Goal: Find specific page/section: Find specific page/section

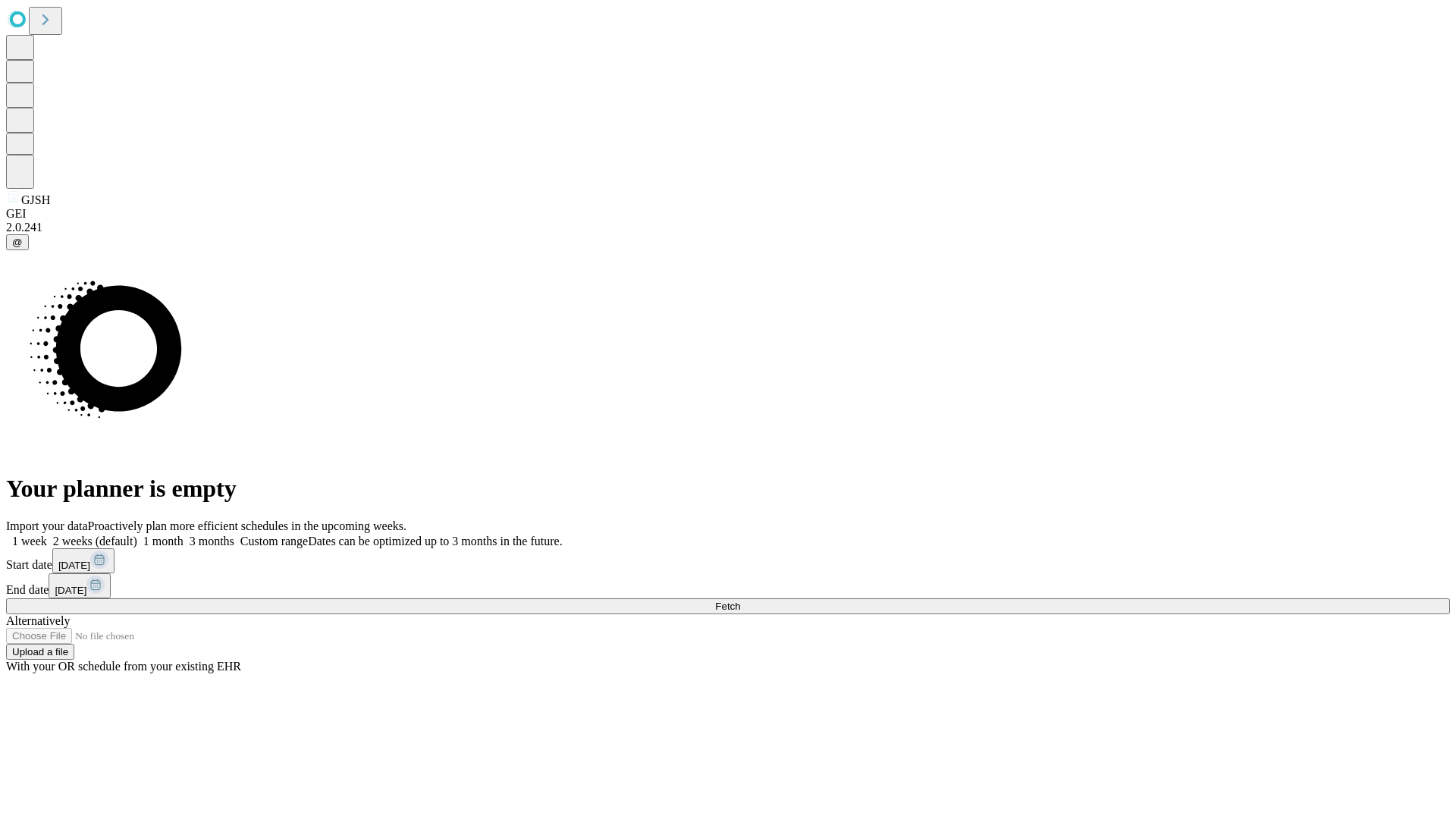
click at [740, 601] on span "Fetch" at bounding box center [728, 607] width 25 height 11
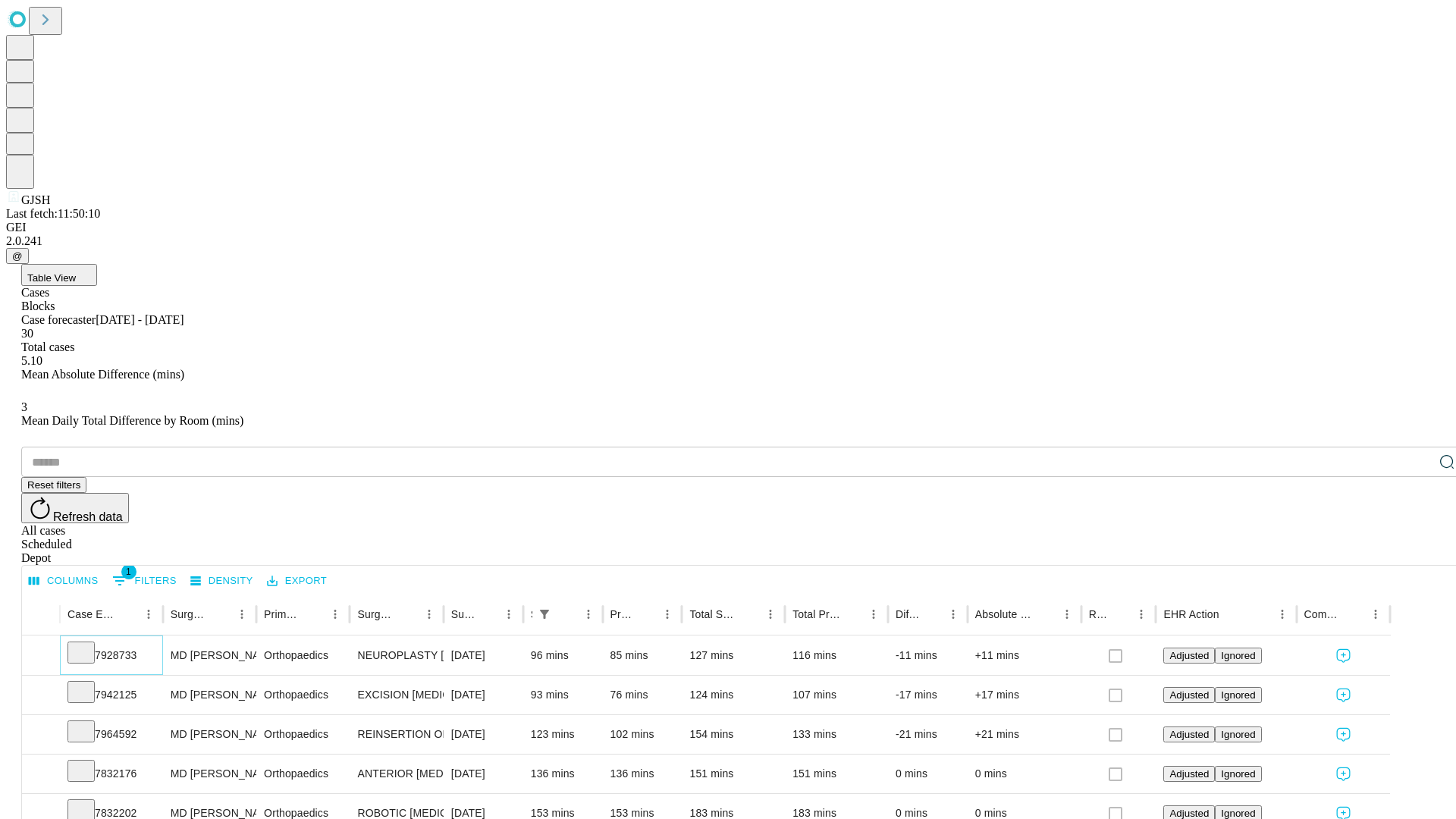
click at [89, 644] on icon at bounding box center [81, 652] width 15 height 15
